Goal: Transaction & Acquisition: Purchase product/service

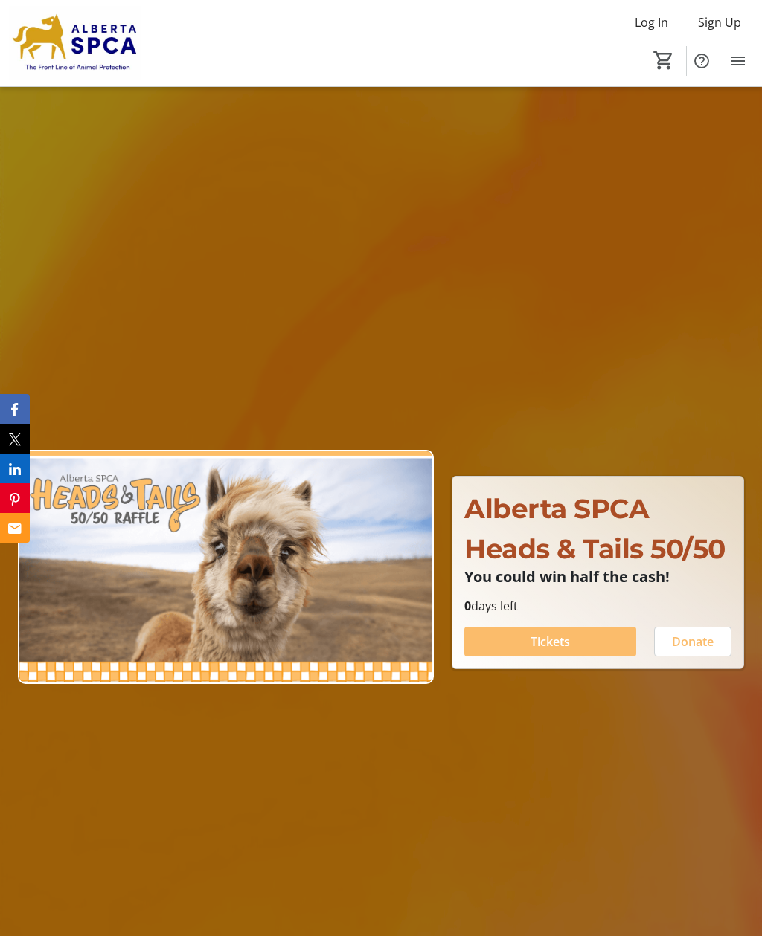
click at [508, 660] on span at bounding box center [550, 642] width 172 height 36
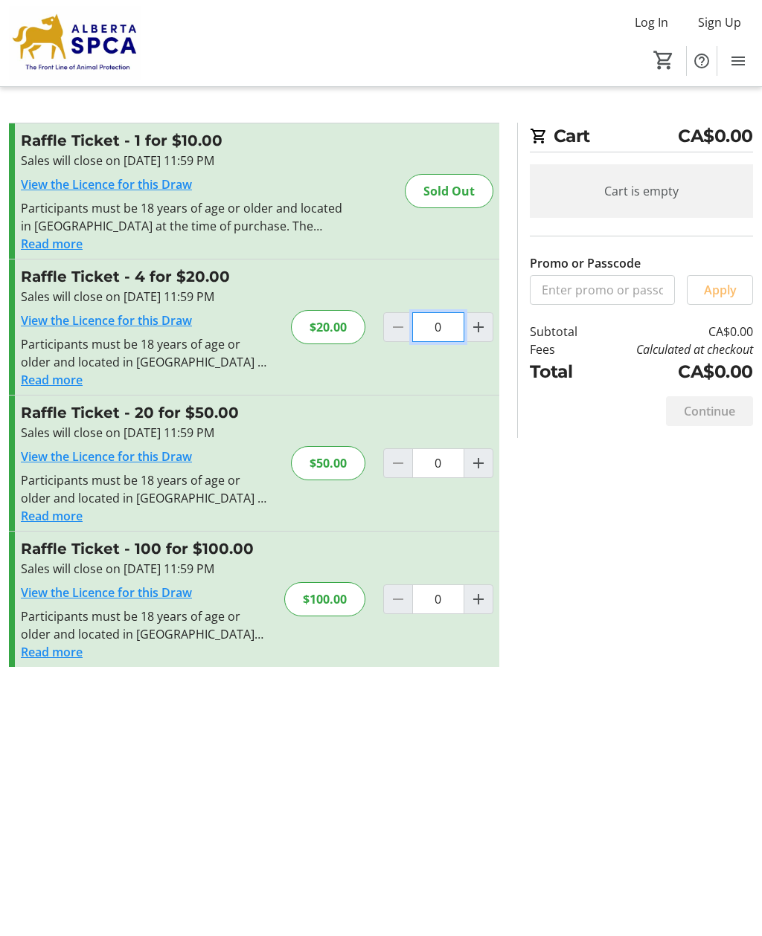
click at [431, 324] on input "0" at bounding box center [438, 327] width 52 height 30
click at [417, 373] on div "Raffle Ticket - 4 for $20.00 Sales will close on [DATE] 11:59 PM View the Licen…" at bounding box center [254, 327] width 490 height 135
click at [483, 330] on mat-icon "Increment by one" at bounding box center [478, 327] width 18 height 18
type input "1"
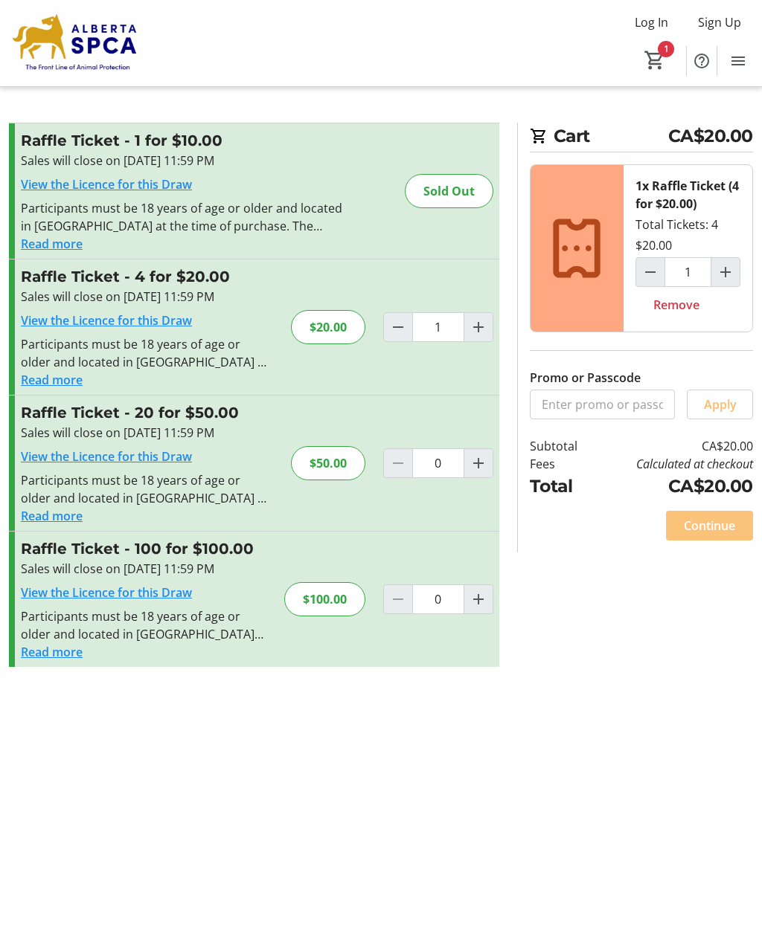
click at [690, 524] on span "Continue" at bounding box center [708, 526] width 51 height 18
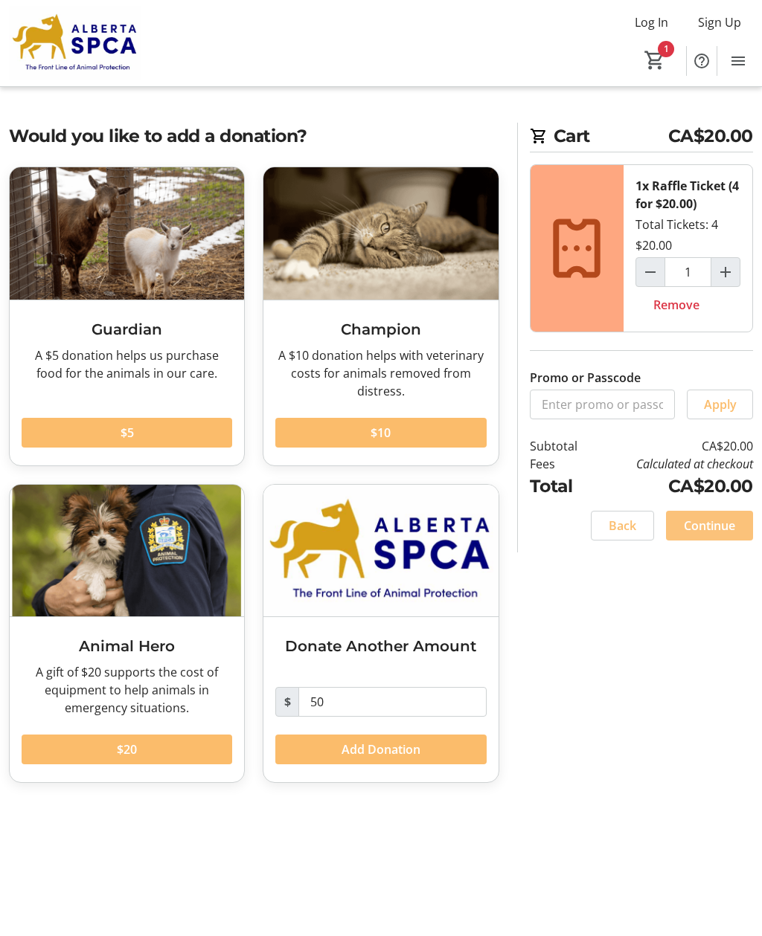
click at [709, 517] on span "Continue" at bounding box center [708, 526] width 51 height 18
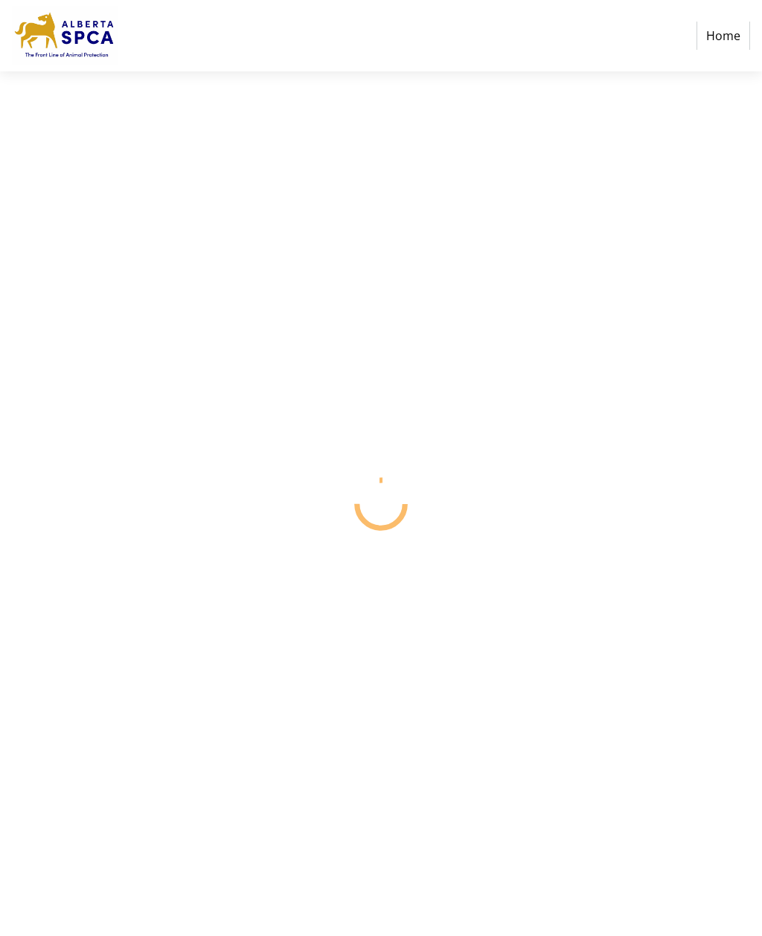
select select "CA"
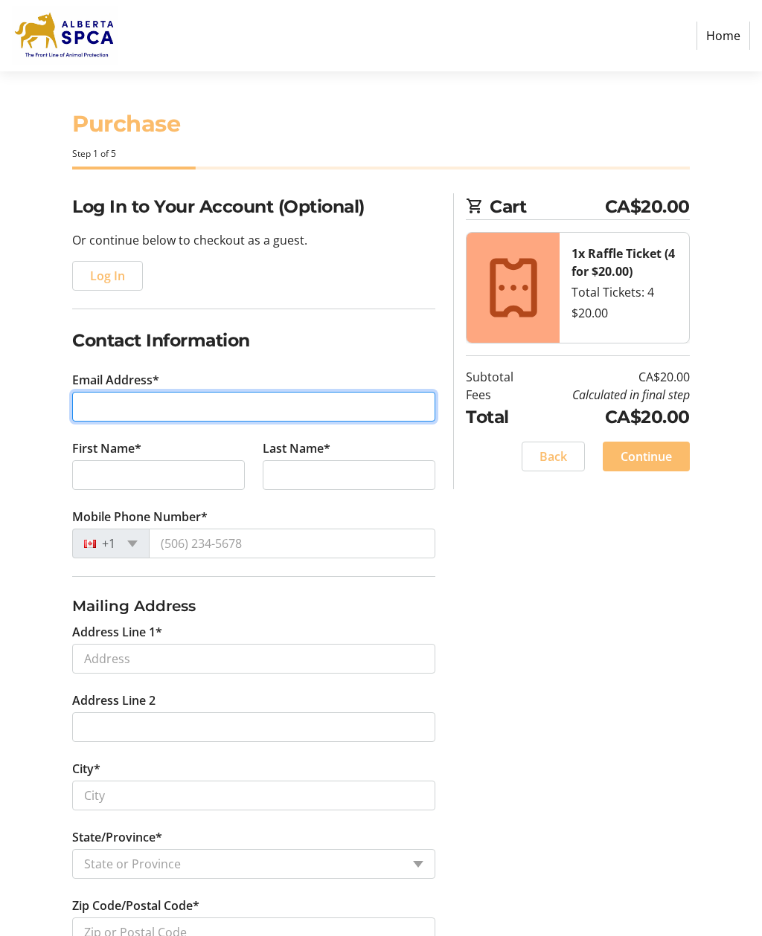
click at [122, 411] on input "Email Address*" at bounding box center [253, 407] width 363 height 30
type input "[EMAIL_ADDRESS][DOMAIN_NAME]"
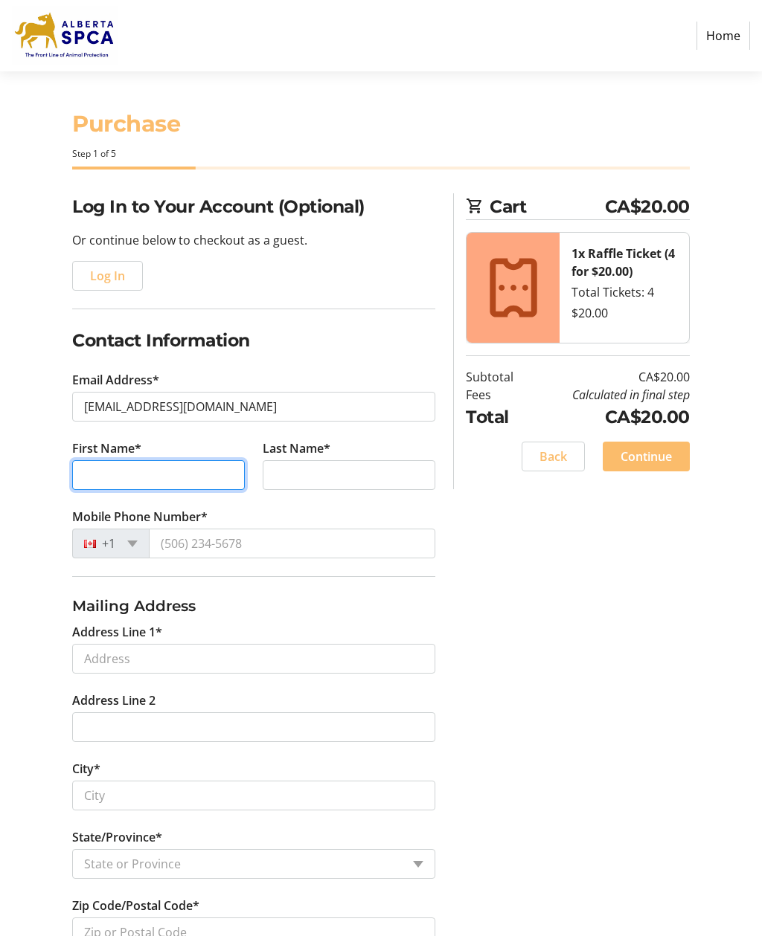
click at [138, 478] on input "First Name*" at bounding box center [158, 475] width 173 height 30
type input "[PERSON_NAME]"
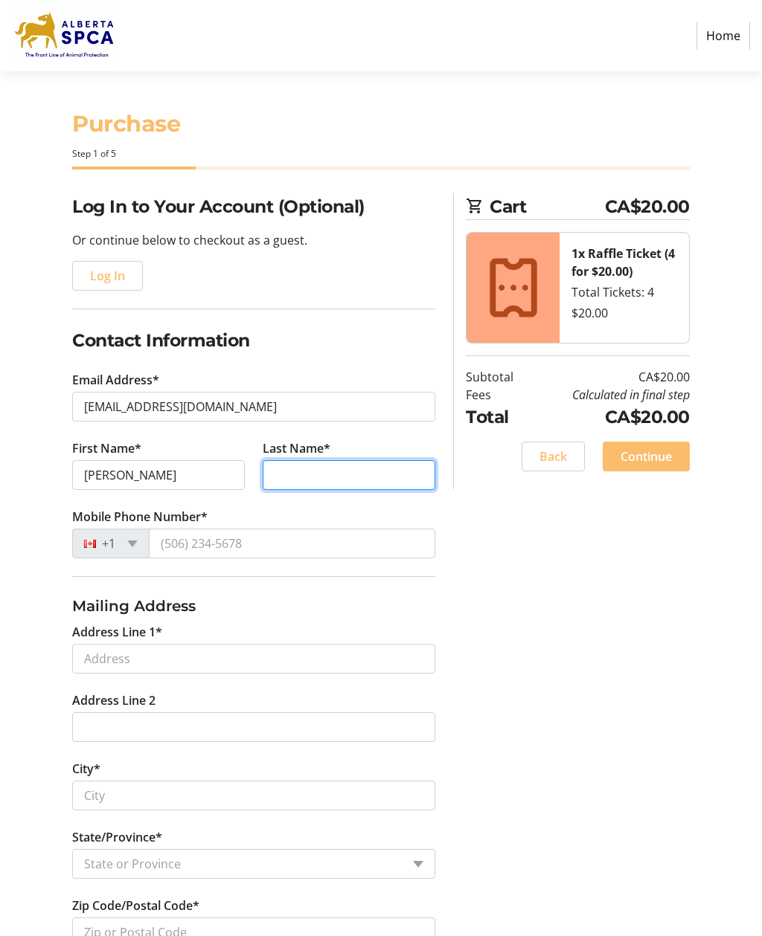
click at [308, 472] on input "Last Name*" at bounding box center [349, 475] width 173 height 30
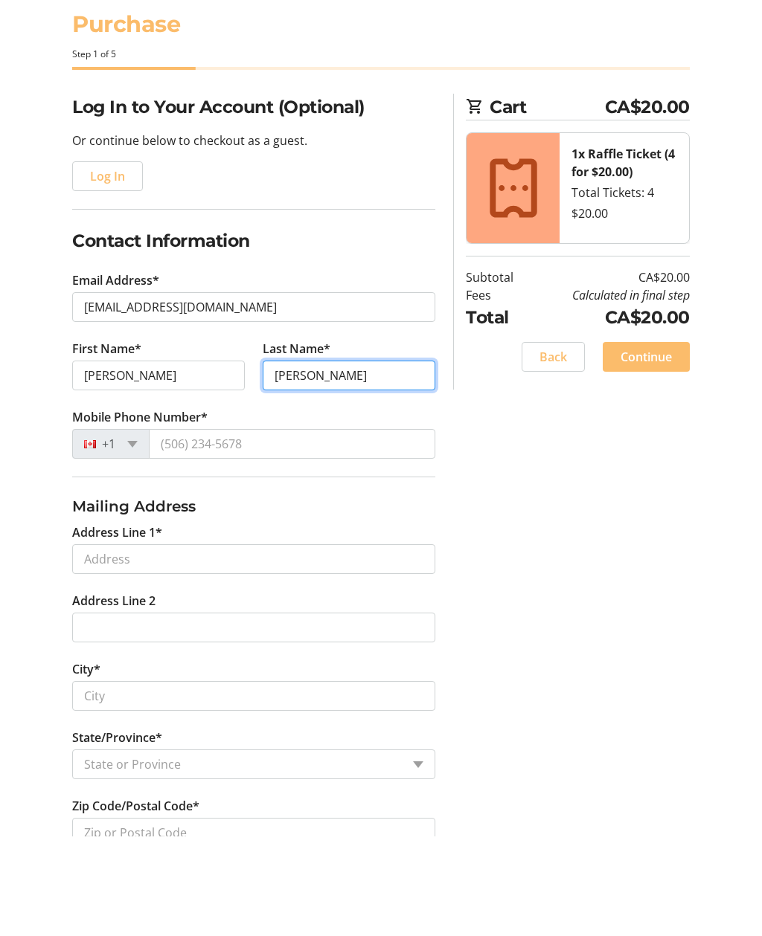
type input "[PERSON_NAME]"
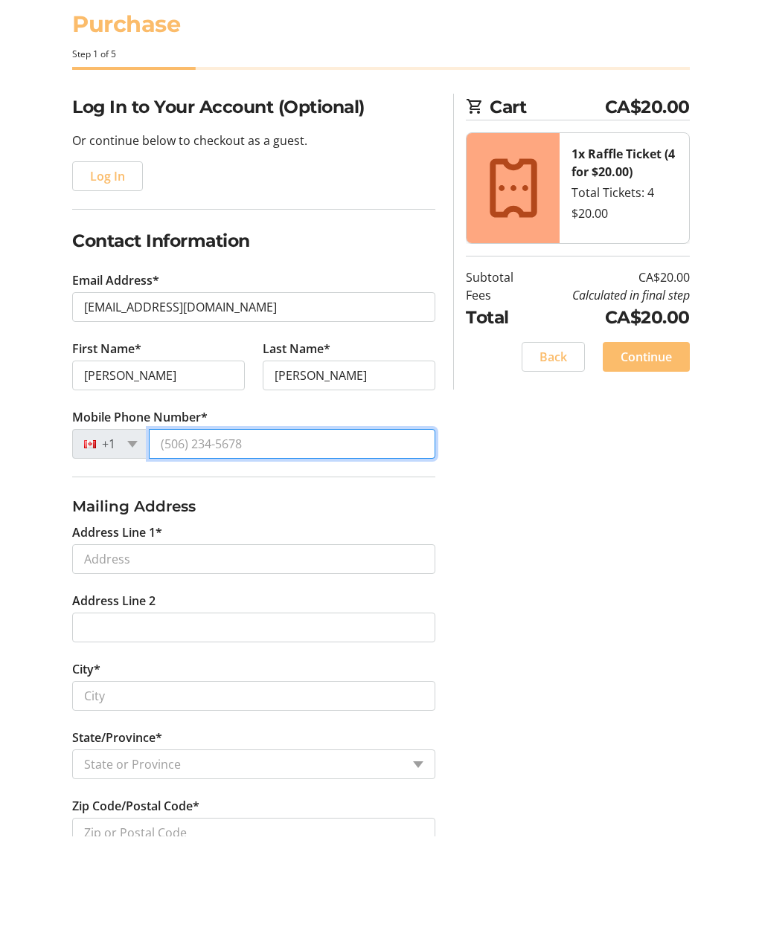
click at [185, 529] on input "Mobile Phone Number*" at bounding box center [292, 544] width 286 height 30
type input "2"
type input "[PHONE_NUMBER]"
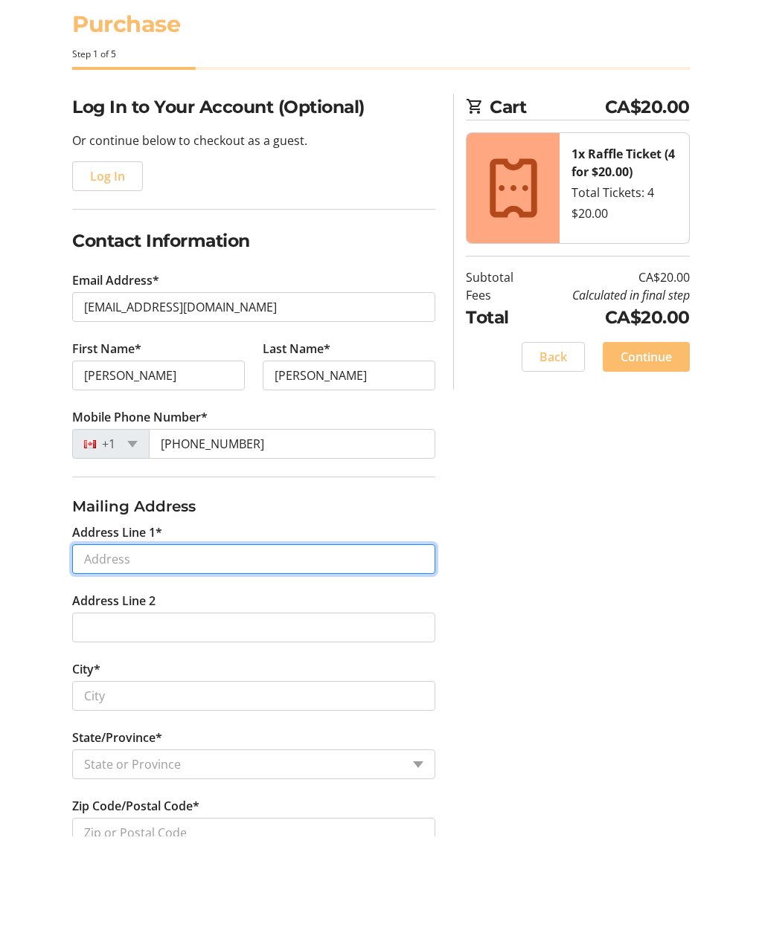
click at [159, 644] on input "Address Line 1*" at bounding box center [253, 659] width 363 height 30
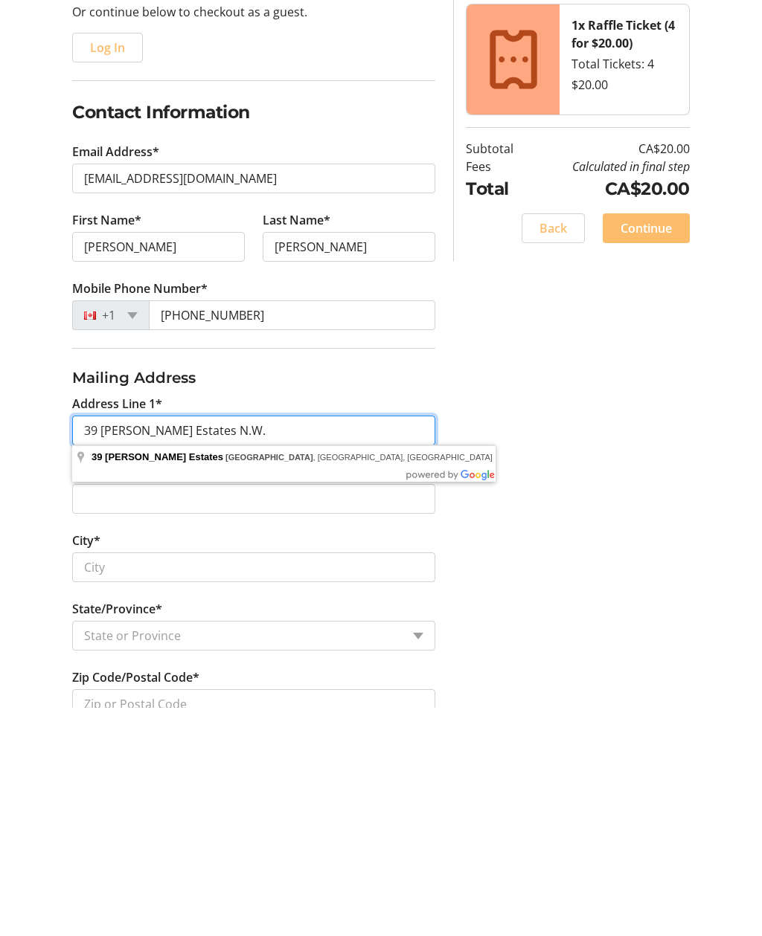
type input "39 [PERSON_NAME] Estates N.W."
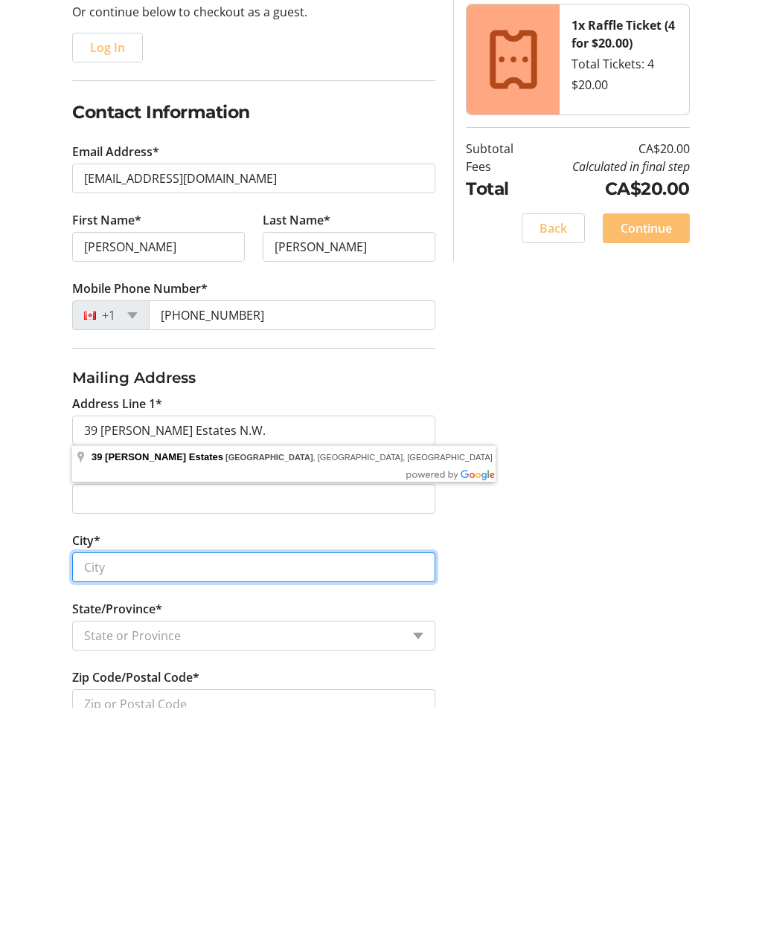
click at [161, 781] on input "City*" at bounding box center [253, 796] width 363 height 30
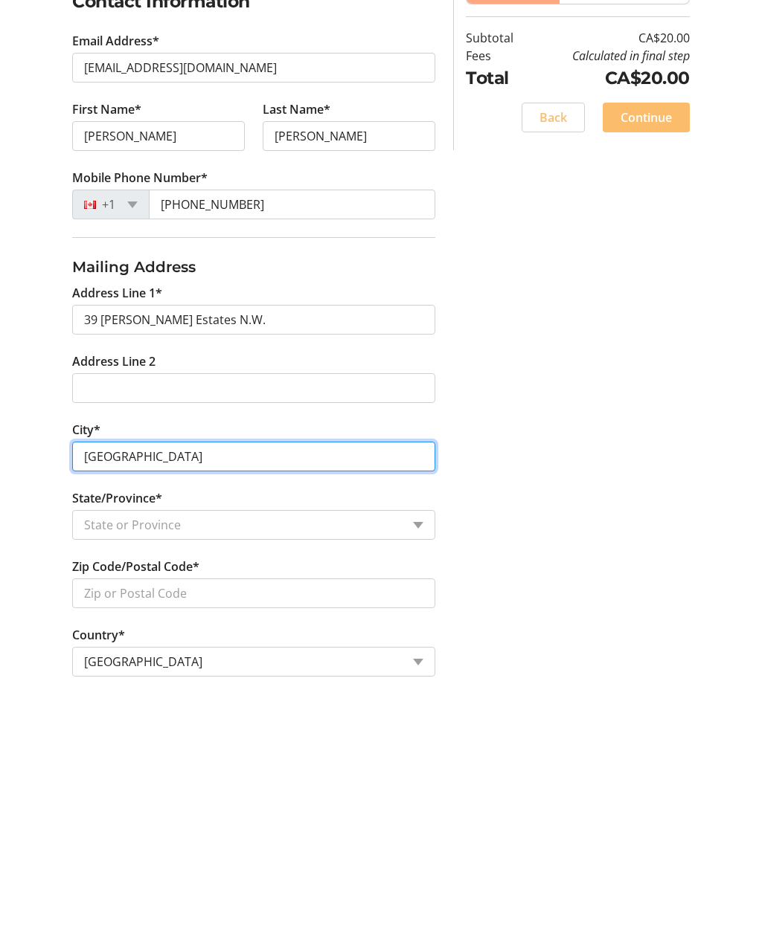
scroll to position [88, 0]
type input "[GEOGRAPHIC_DATA]"
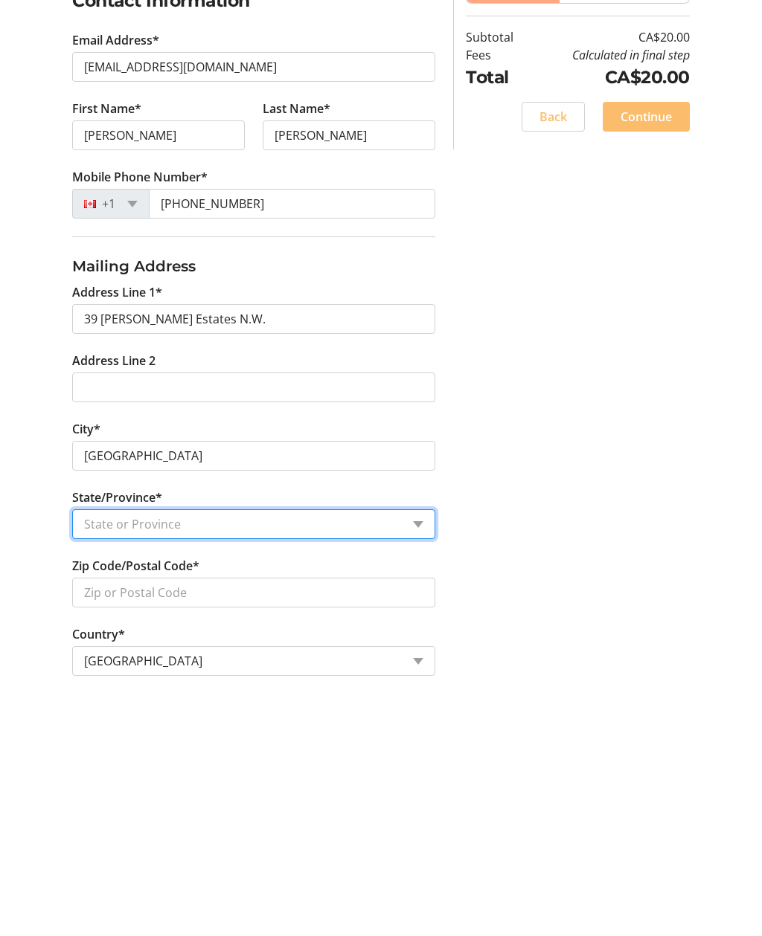
click at [169, 762] on select "State or Province State or Province [GEOGRAPHIC_DATA] [GEOGRAPHIC_DATA] [GEOGRA…" at bounding box center [253, 777] width 363 height 30
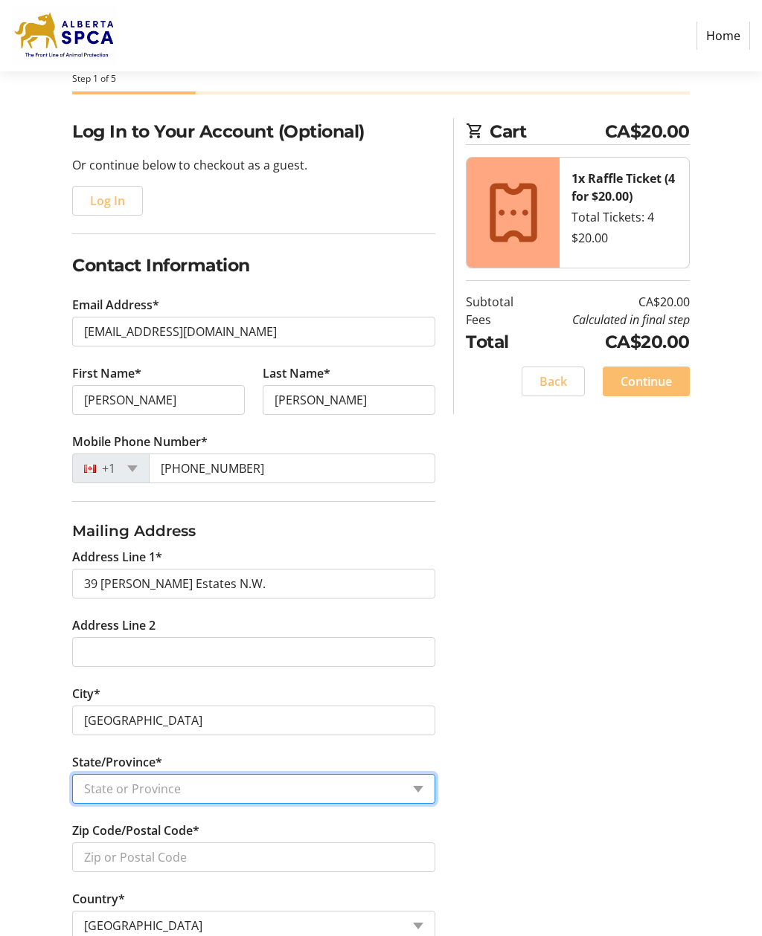
scroll to position [159, 0]
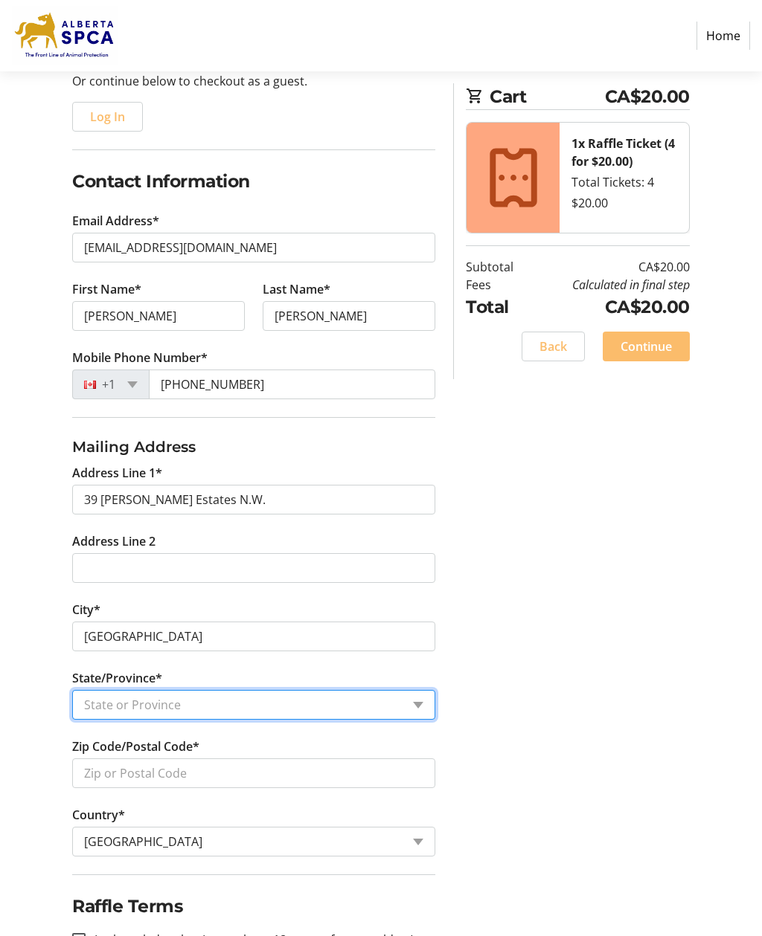
click at [167, 713] on select "State or Province State or Province [GEOGRAPHIC_DATA] [GEOGRAPHIC_DATA] [GEOGRA…" at bounding box center [253, 705] width 363 height 30
select select "AB"
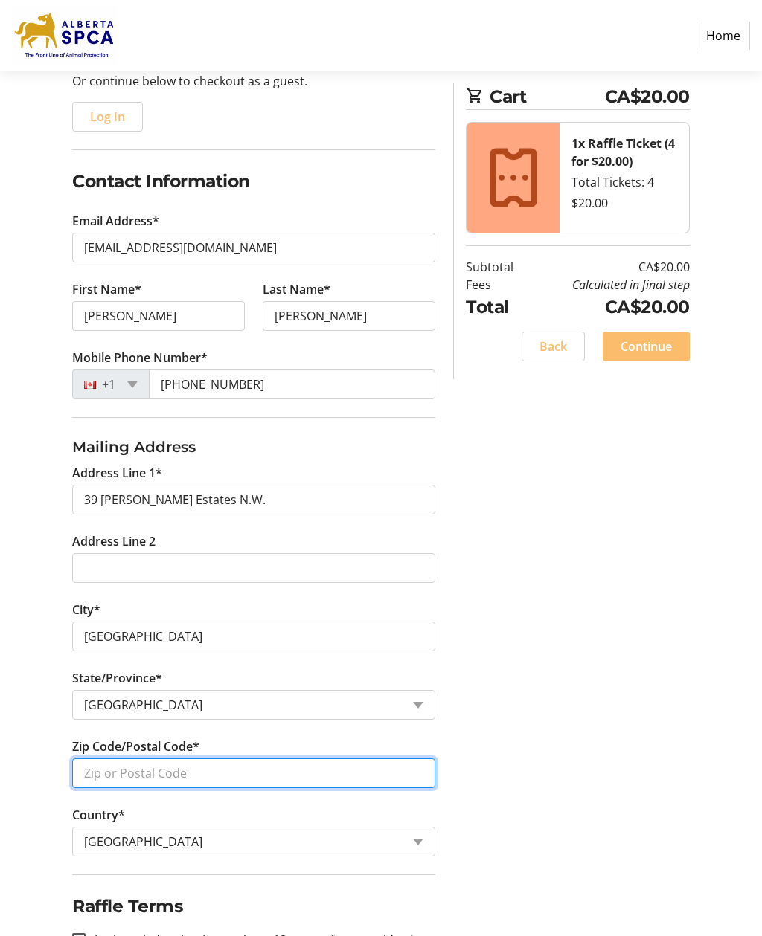
click at [209, 770] on input "Zip Code/Postal Code*" at bounding box center [253, 774] width 363 height 30
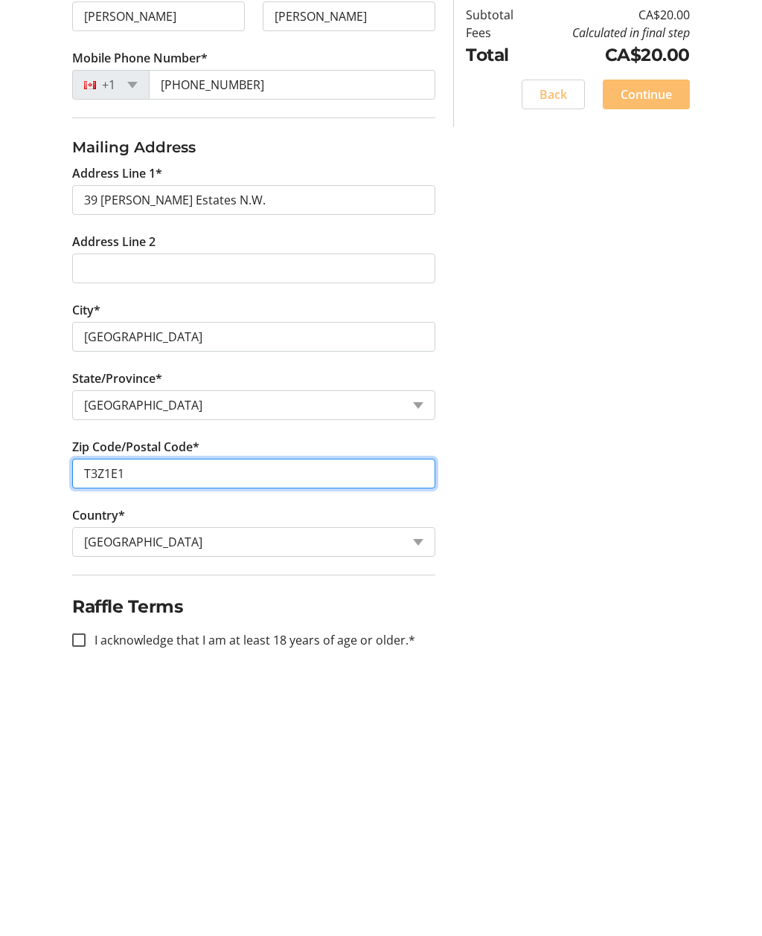
type input "T3Z1E1"
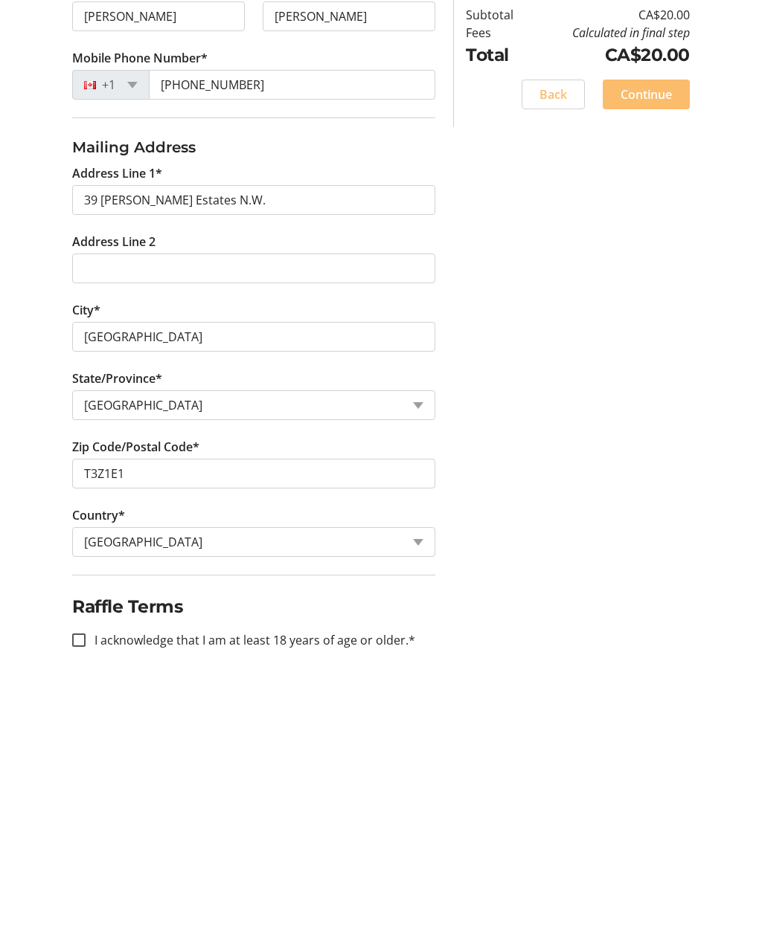
click at [89, 875] on div at bounding box center [79, 893] width 36 height 36
checkbox input "true"
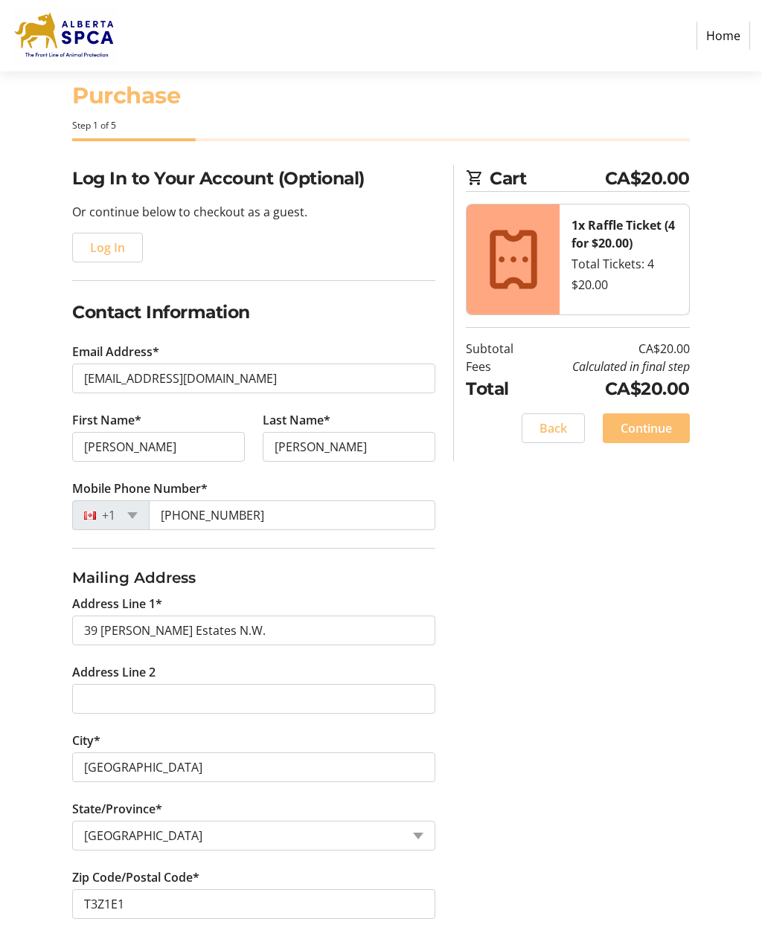
scroll to position [0, 0]
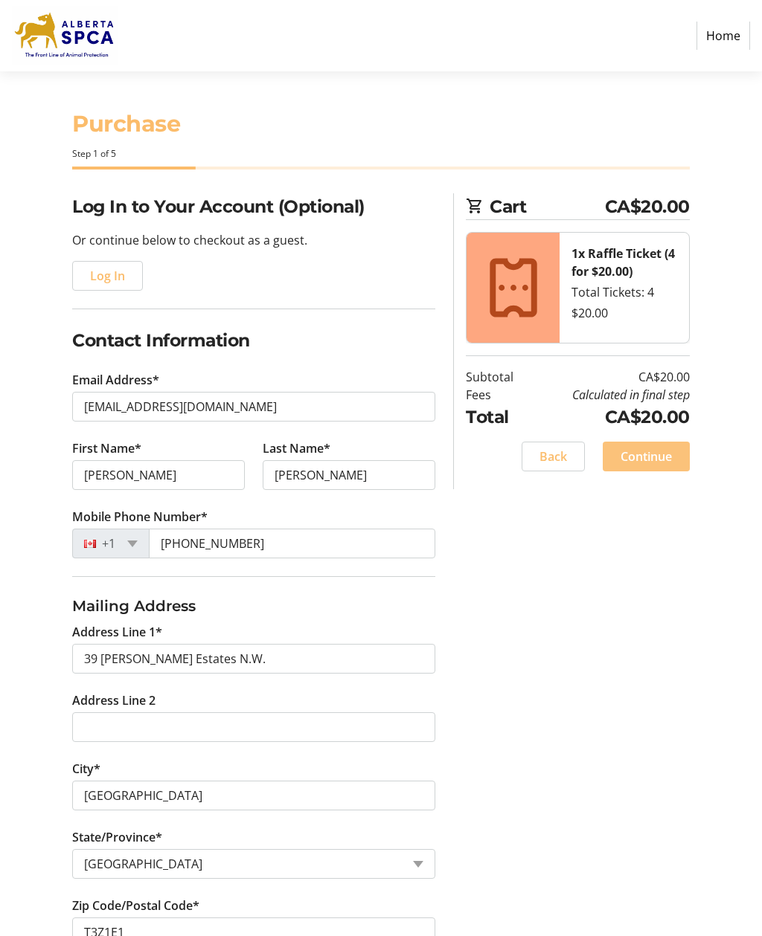
click at [616, 456] on span at bounding box center [645, 457] width 87 height 36
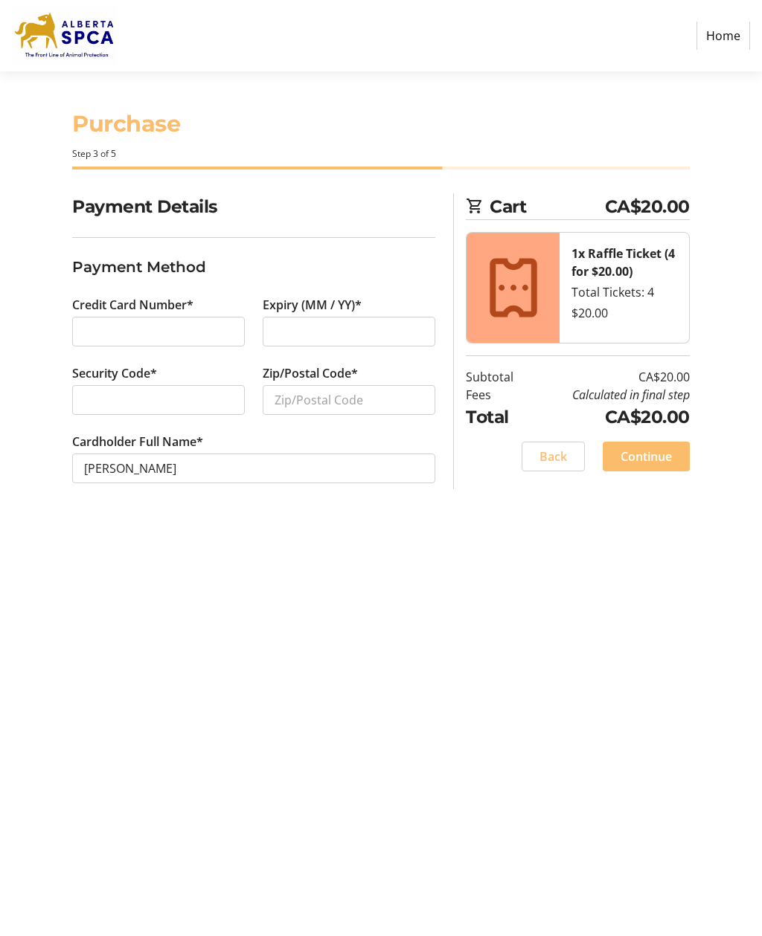
click at [133, 319] on div at bounding box center [158, 332] width 173 height 30
click at [138, 413] on div at bounding box center [158, 400] width 173 height 30
click at [636, 457] on span "Continue" at bounding box center [645, 457] width 51 height 18
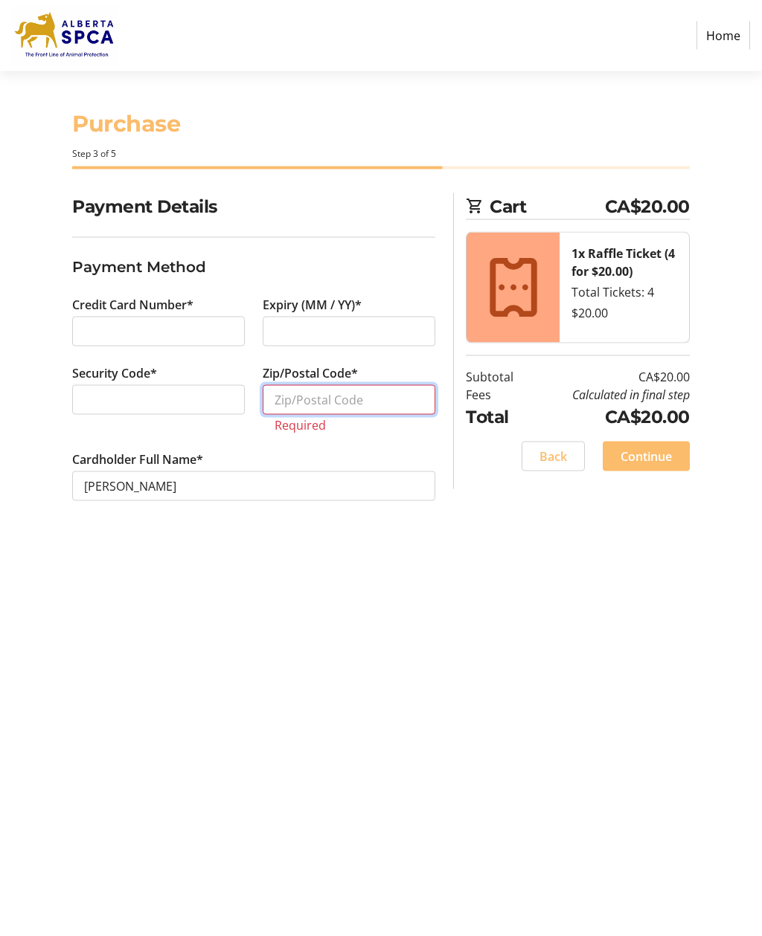
scroll to position [48, 0]
click at [300, 385] on input "Zip/Postal Code*" at bounding box center [349, 400] width 173 height 30
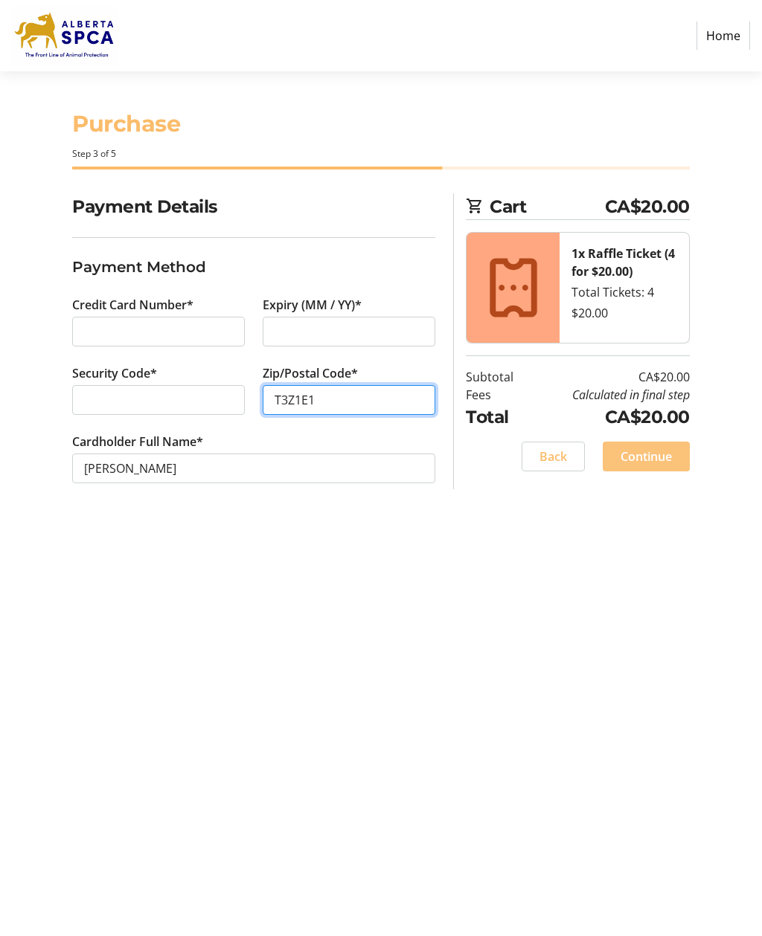
type input "T3Z1E1"
click at [631, 439] on span at bounding box center [645, 457] width 87 height 36
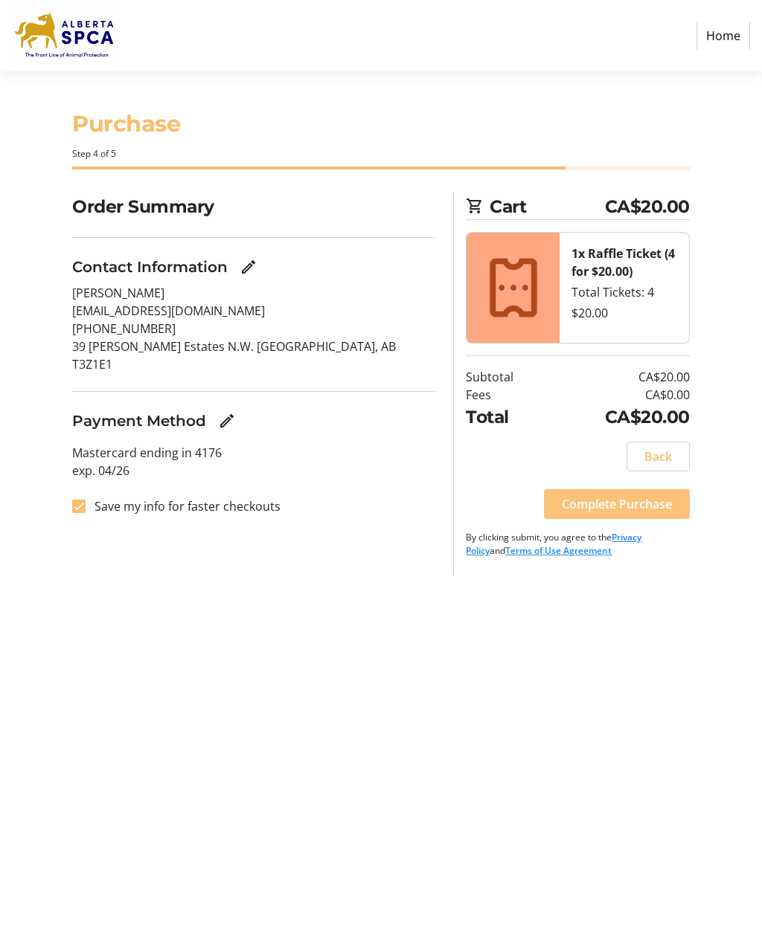
click at [574, 495] on span "Complete Purchase" at bounding box center [616, 504] width 110 height 18
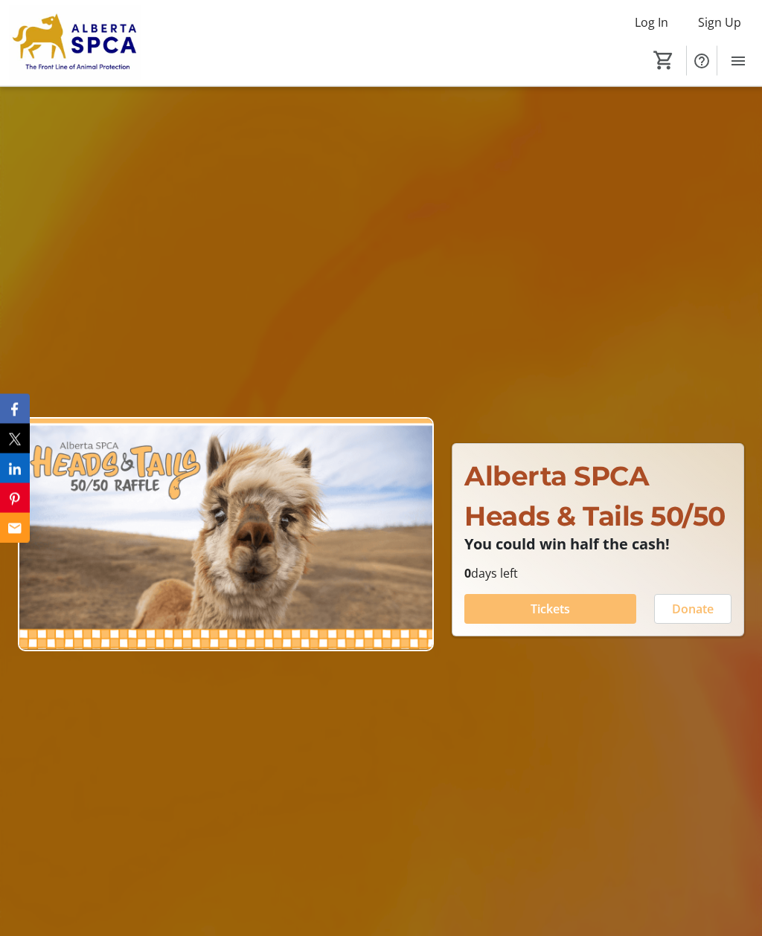
scroll to position [33, 0]
